Goal: Task Accomplishment & Management: Manage account settings

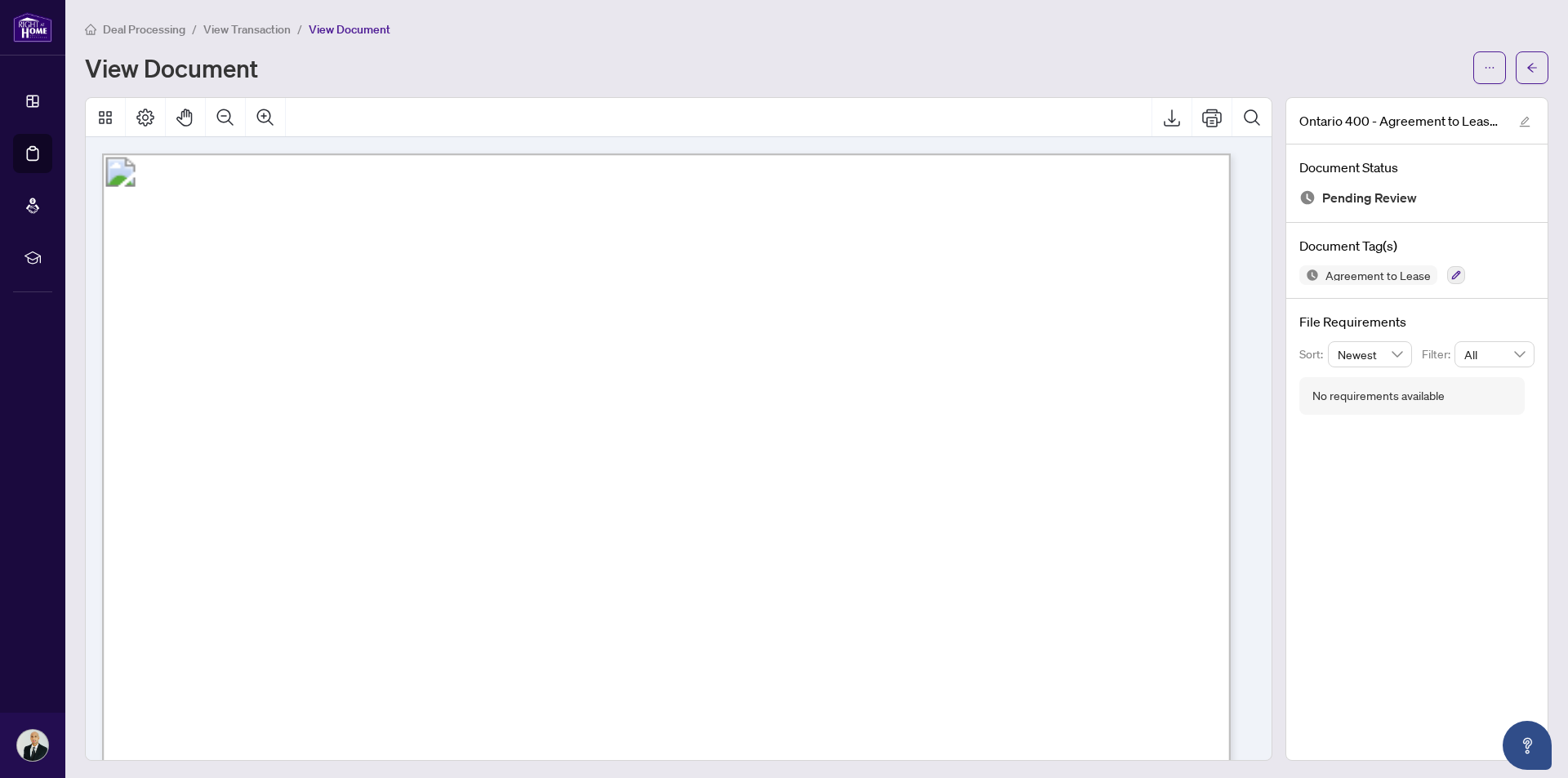
scroll to position [2284, 0]
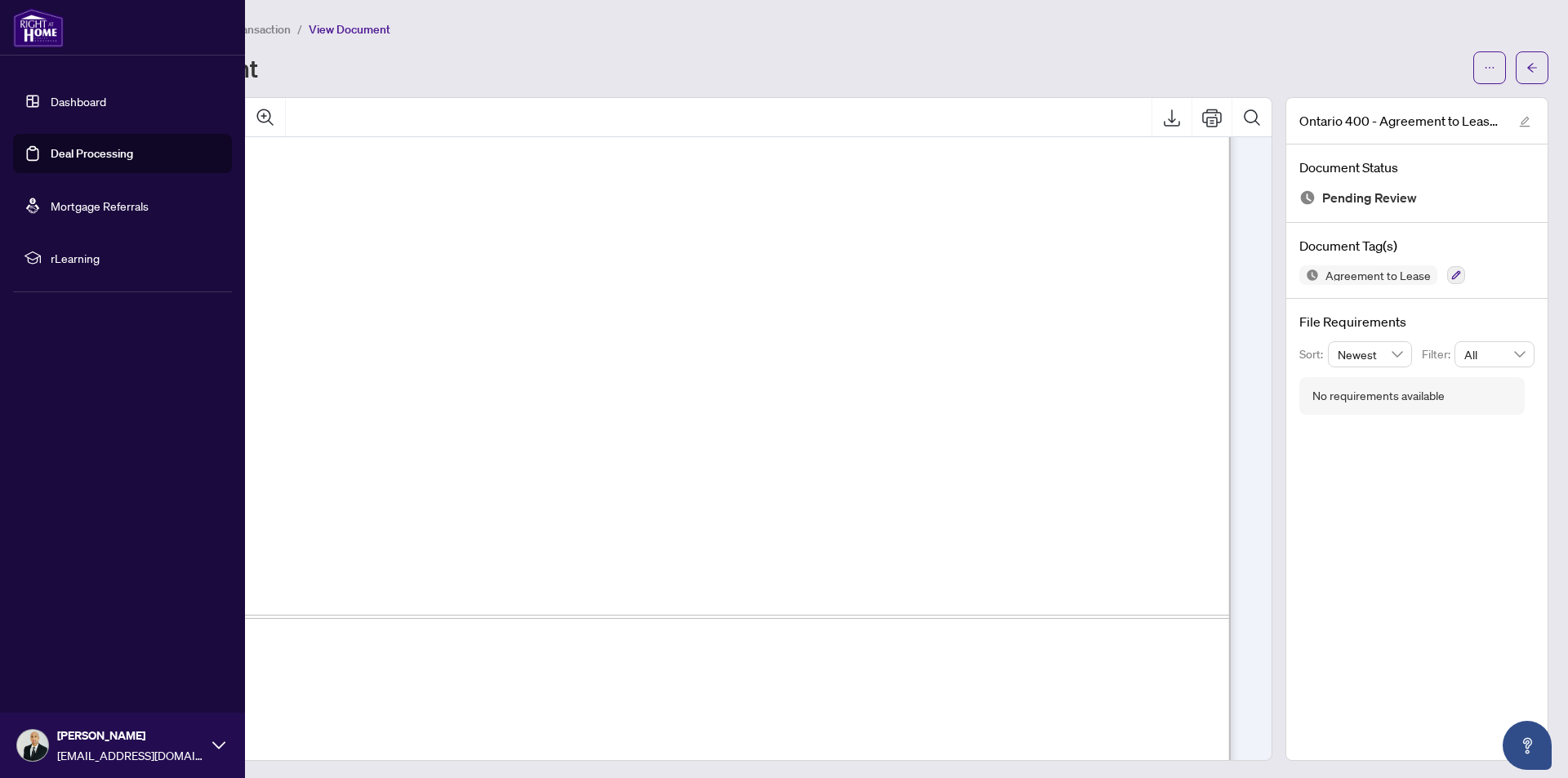
click at [91, 105] on link "Dashboard" at bounding box center [78, 101] width 55 height 15
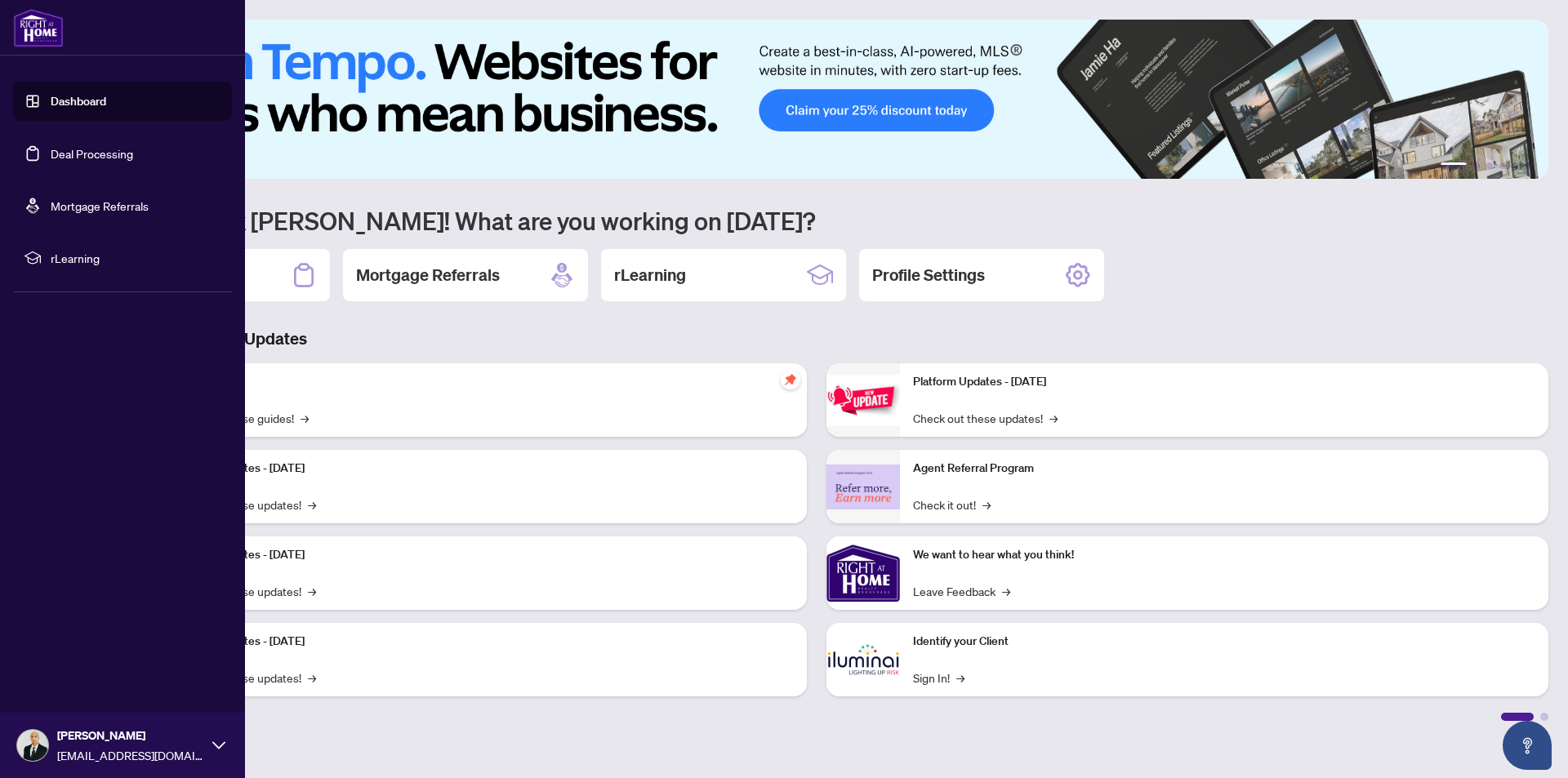
click at [51, 156] on link "Deal Processing" at bounding box center [92, 153] width 83 height 15
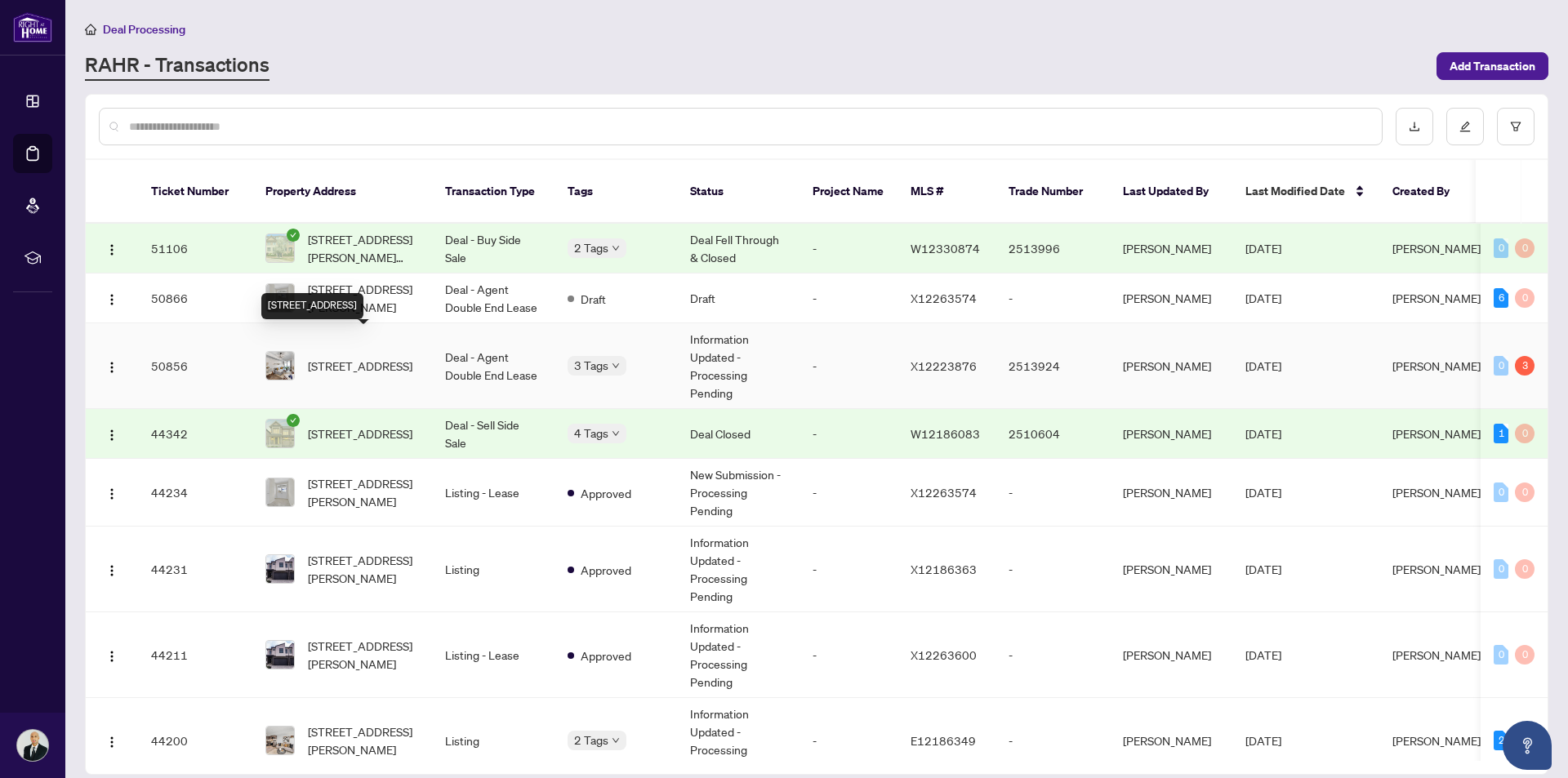
click at [348, 356] on span "[STREET_ADDRESS]" at bounding box center [360, 366] width 105 height 18
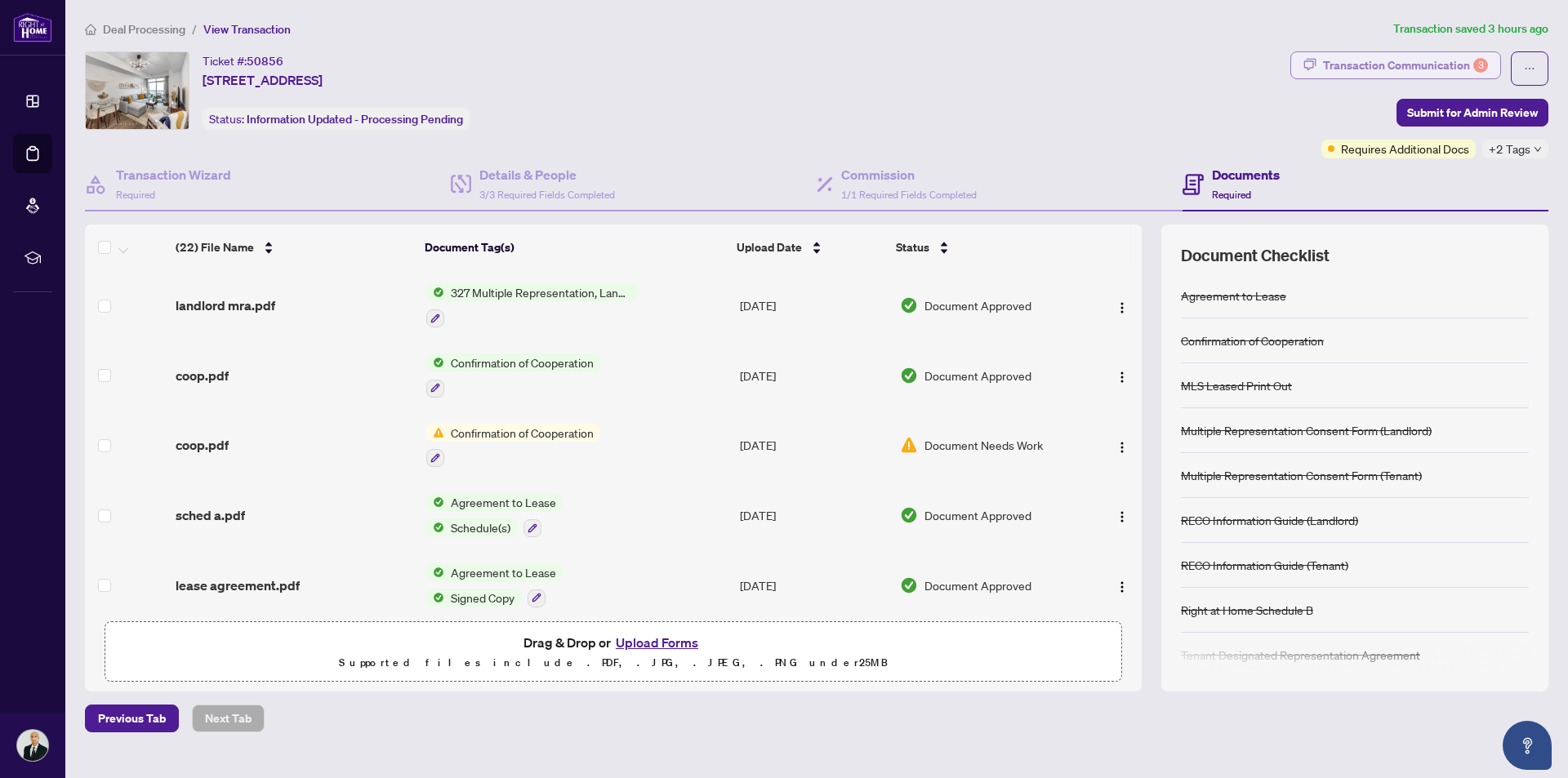
click at [1353, 67] on div "Transaction Communication 3" at bounding box center [1404, 65] width 165 height 26
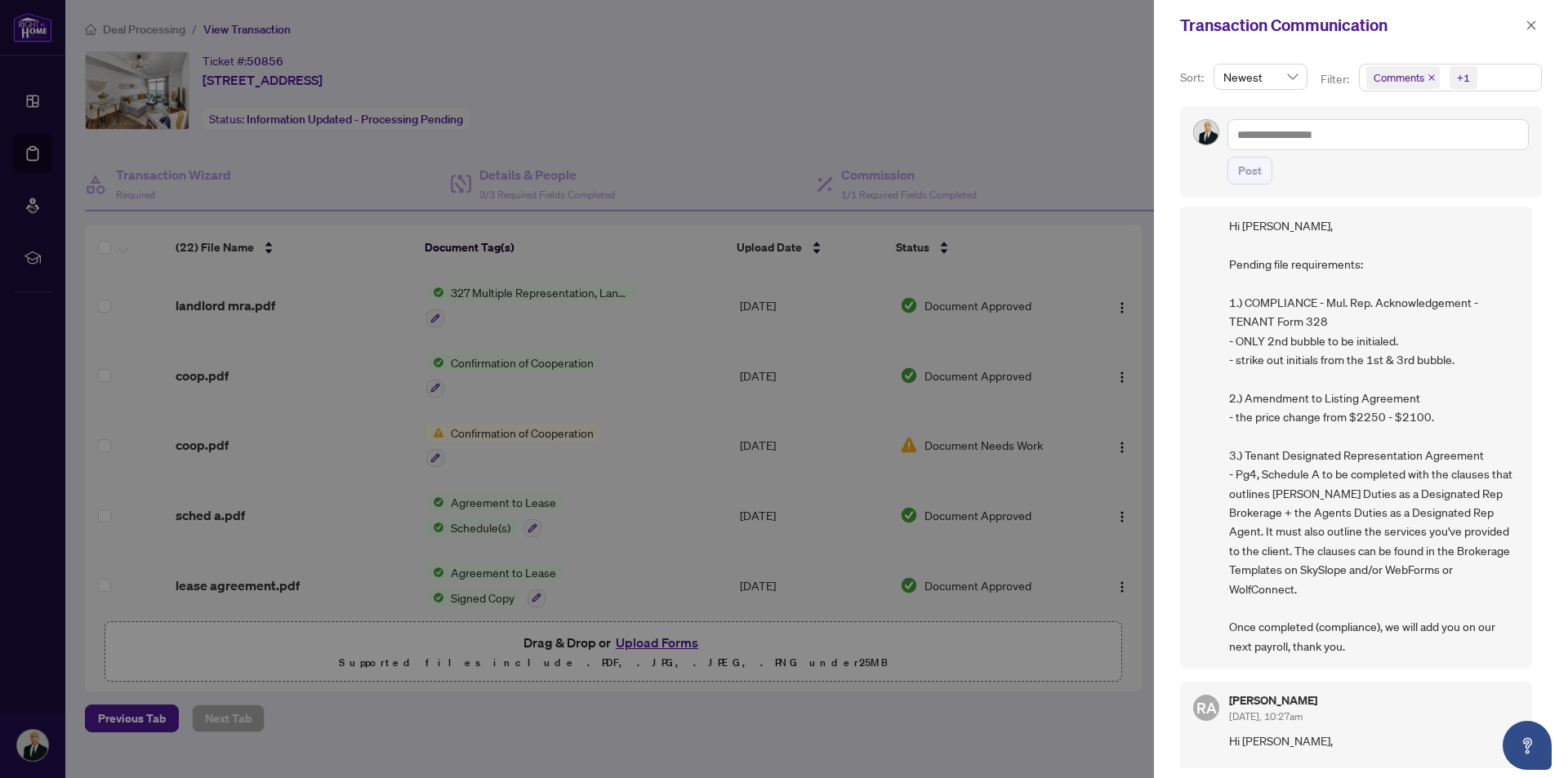
scroll to position [82, 0]
